Goal: Task Accomplishment & Management: Use online tool/utility

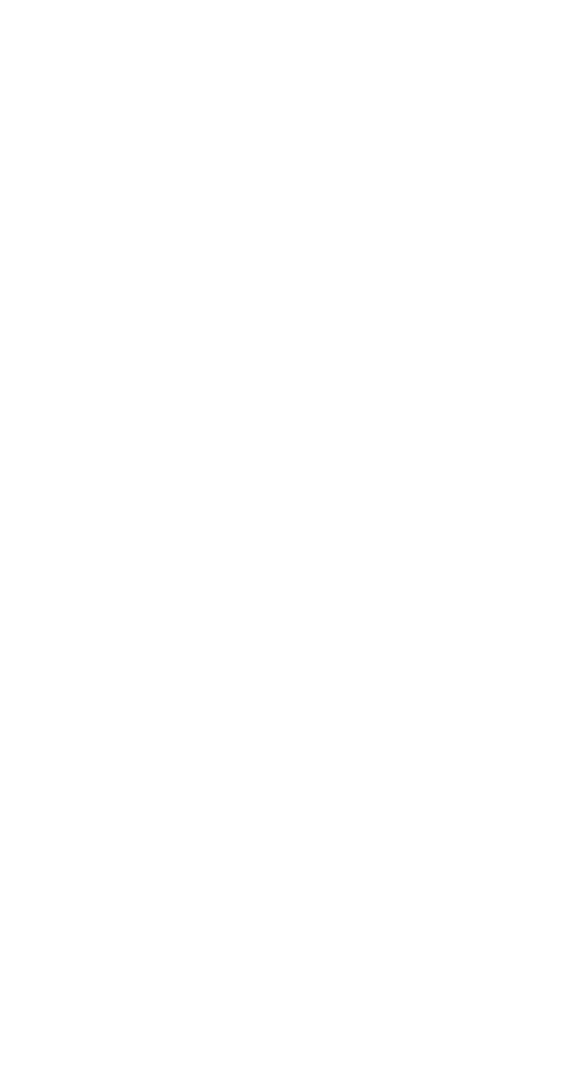
select select "9"
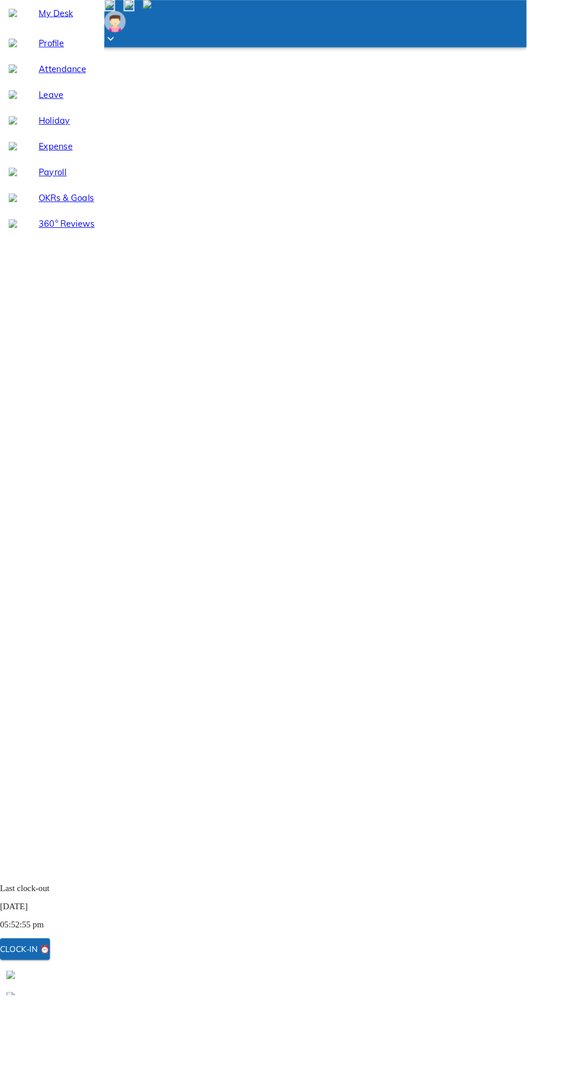
click at [54, 1042] on div "Clock-in ⏰" at bounding box center [27, 1034] width 54 height 15
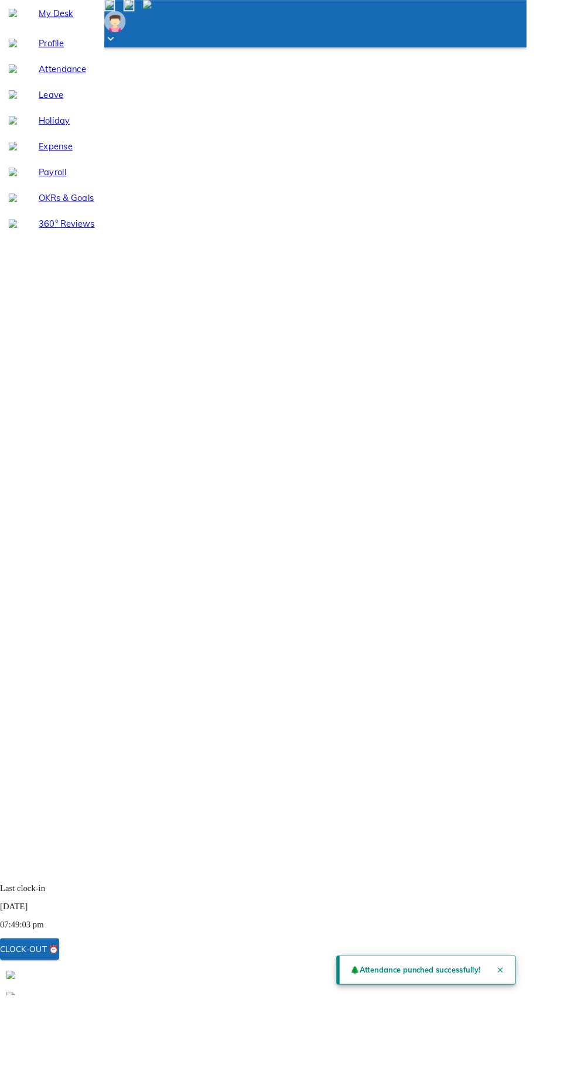
click at [75, 110] on span "Leave" at bounding box center [72, 103] width 61 height 14
select select "9"
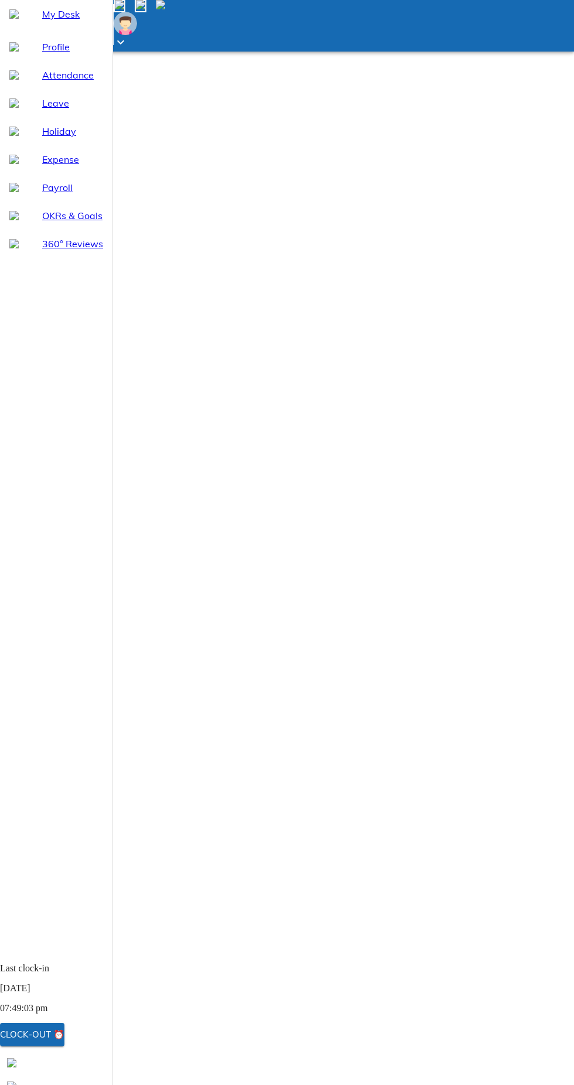
click at [79, 82] on span "Attendance" at bounding box center [72, 75] width 61 height 14
select select "9"
